Goal: Find specific page/section: Find specific page/section

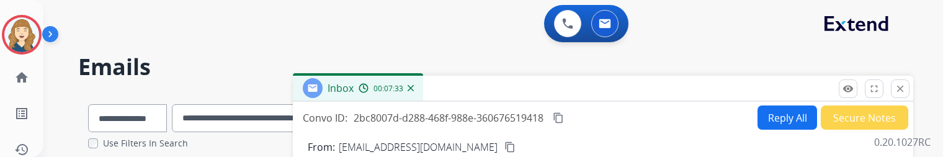
select select "**********"
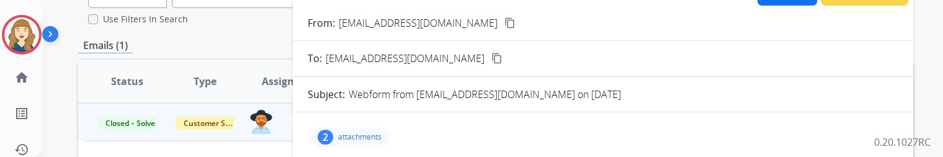
scroll to position [496, 0]
